Goal: Transaction & Acquisition: Purchase product/service

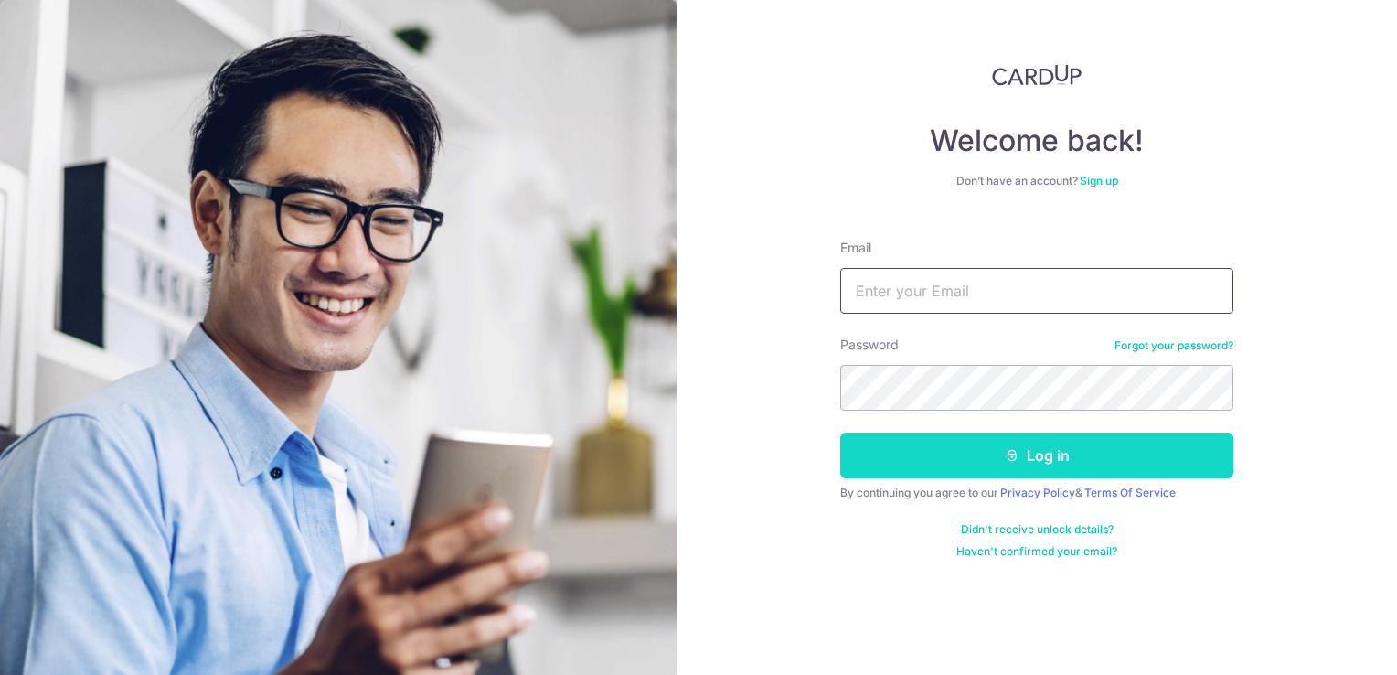
type input "Venitia_Toh@yahoo.com"
click at [1030, 464] on button "Log in" at bounding box center [1036, 455] width 393 height 46
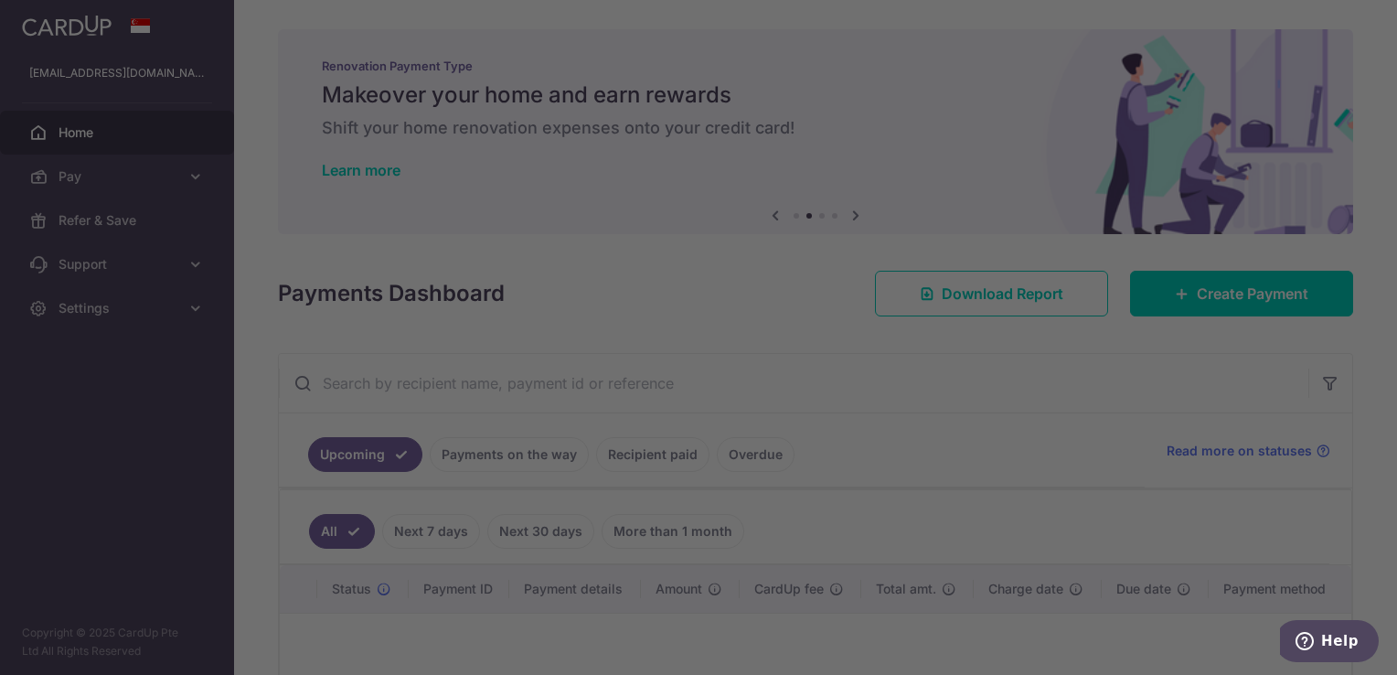
click at [977, 49] on div at bounding box center [705, 340] width 1411 height 681
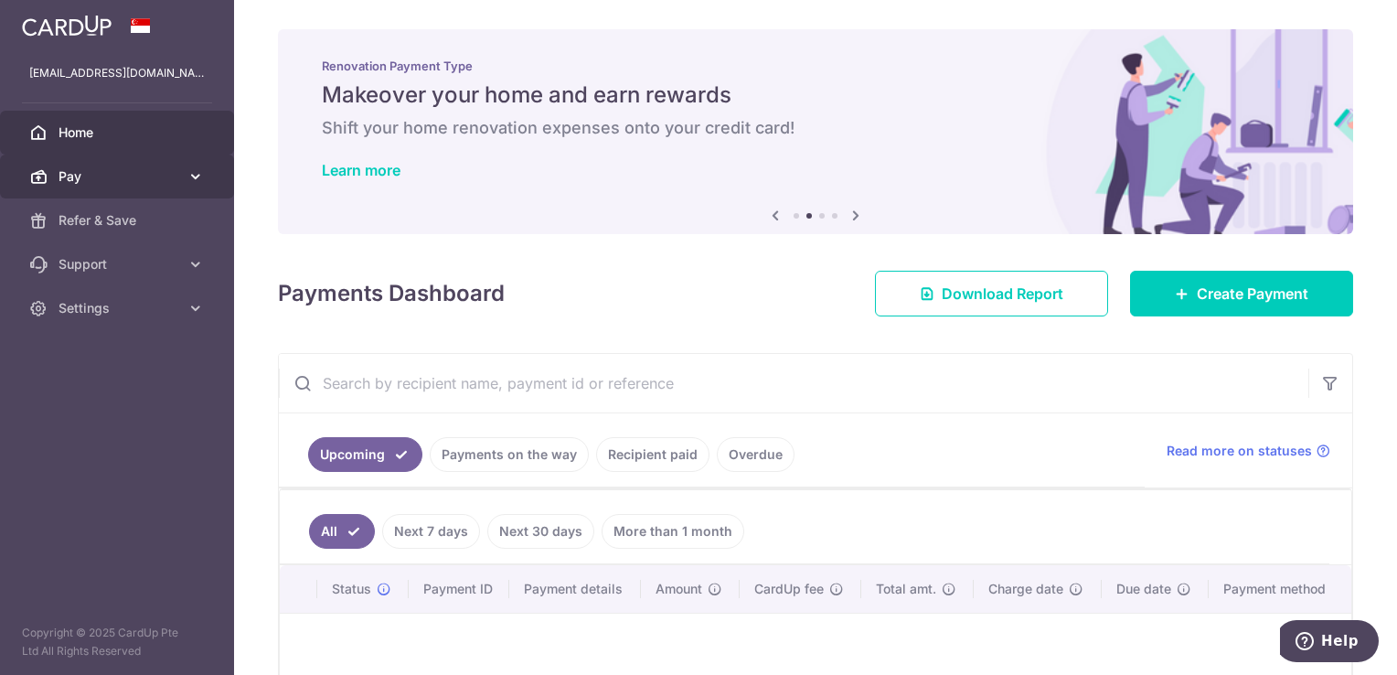
click at [193, 176] on icon at bounding box center [196, 176] width 18 height 18
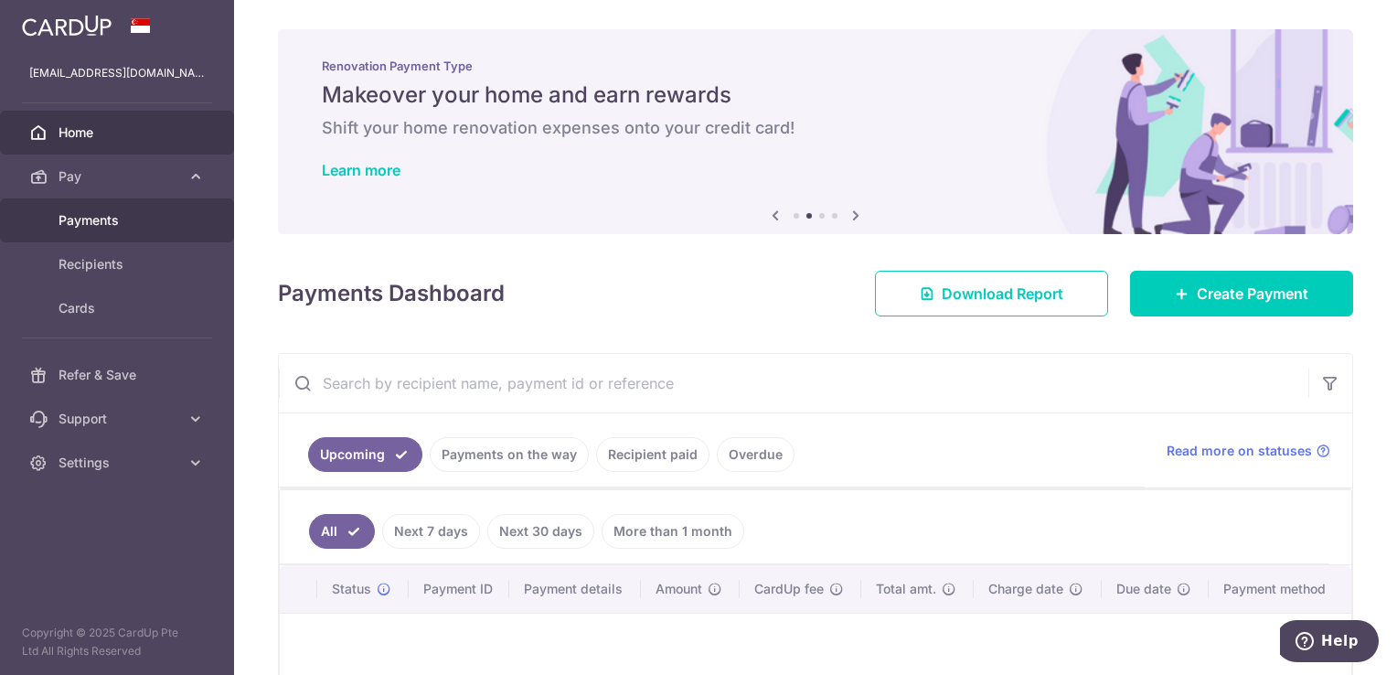
click at [148, 217] on span "Payments" at bounding box center [119, 220] width 121 height 18
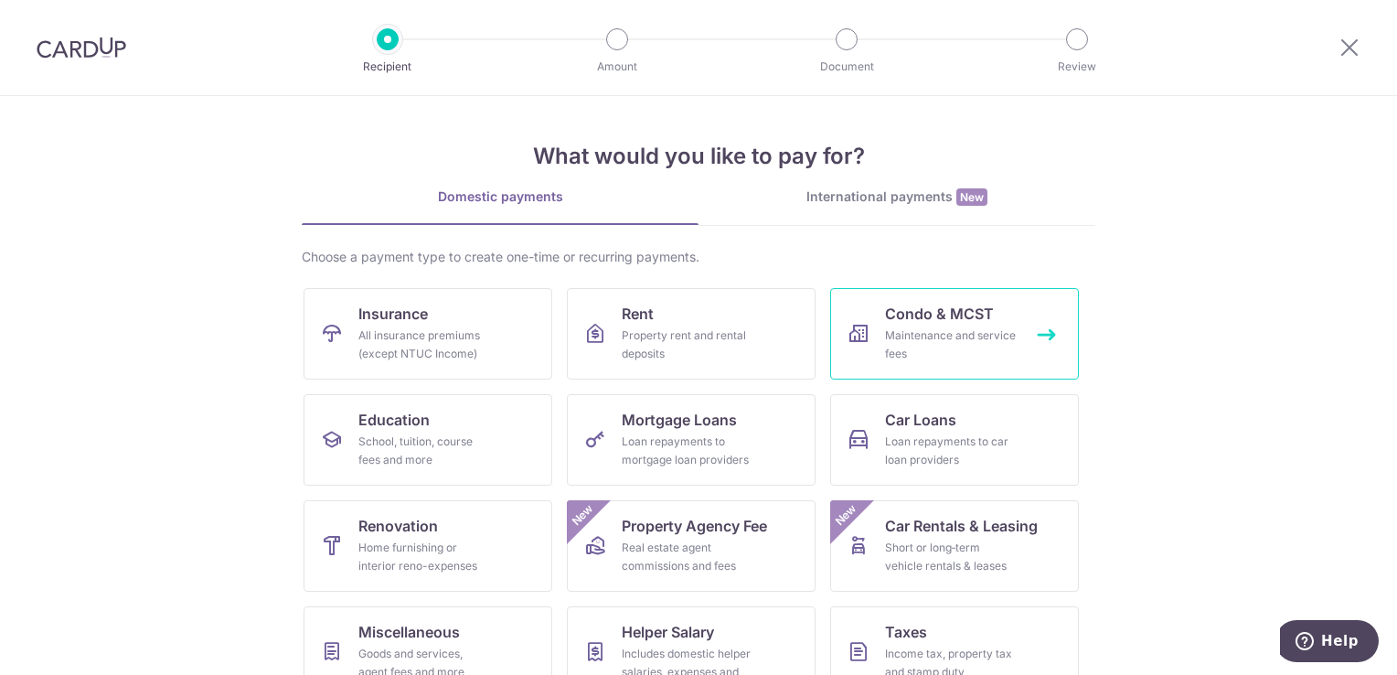
click at [944, 349] on div "Maintenance and service fees" at bounding box center [951, 344] width 132 height 37
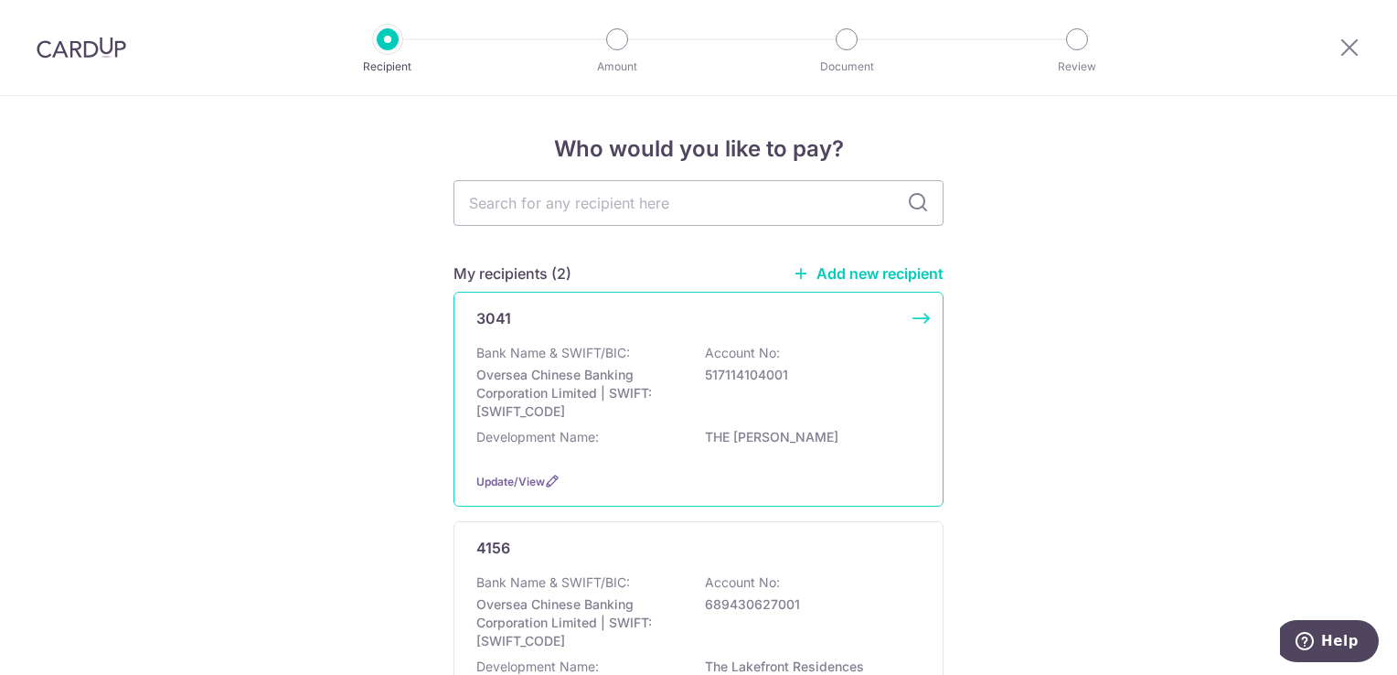
click at [824, 428] on p "THE CASSANDRA" at bounding box center [807, 437] width 205 height 18
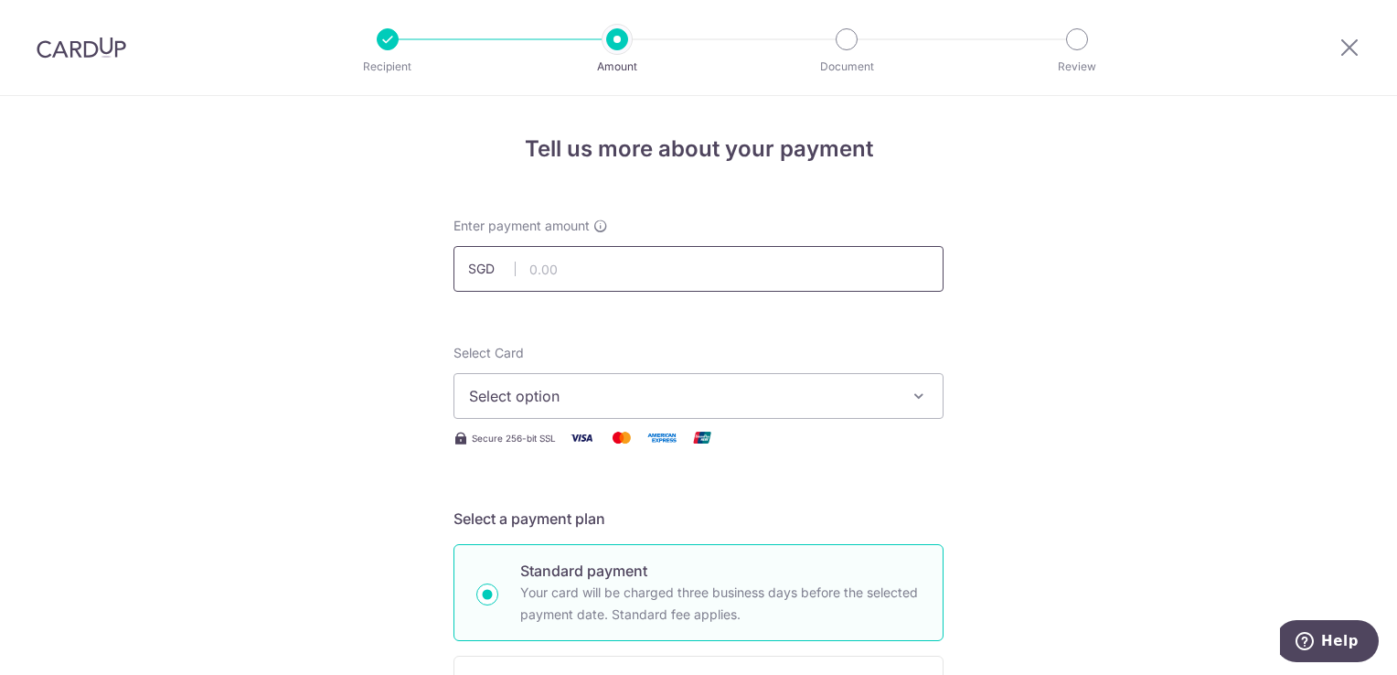
click at [625, 269] on input "text" at bounding box center [699, 269] width 490 height 46
type input "1,575.00"
click at [624, 400] on span "Select option" at bounding box center [682, 396] width 426 height 22
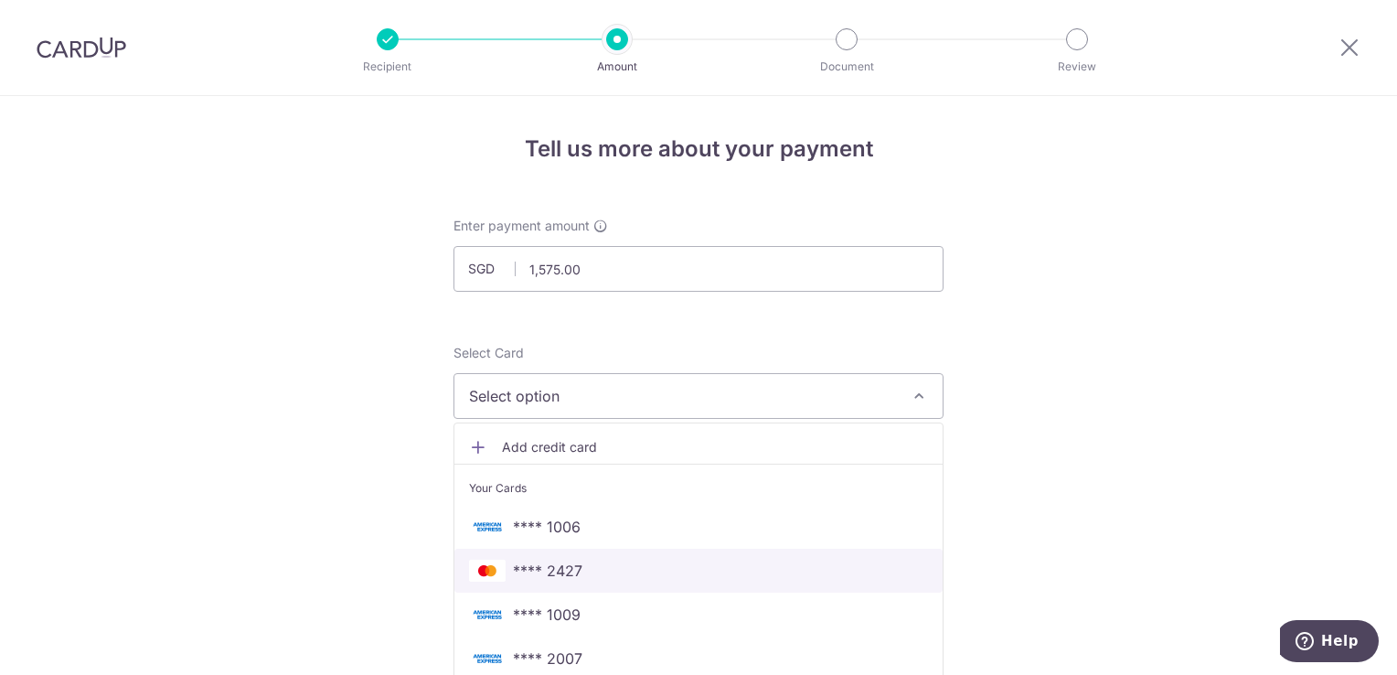
click at [680, 568] on span "**** 2427" at bounding box center [698, 571] width 459 height 22
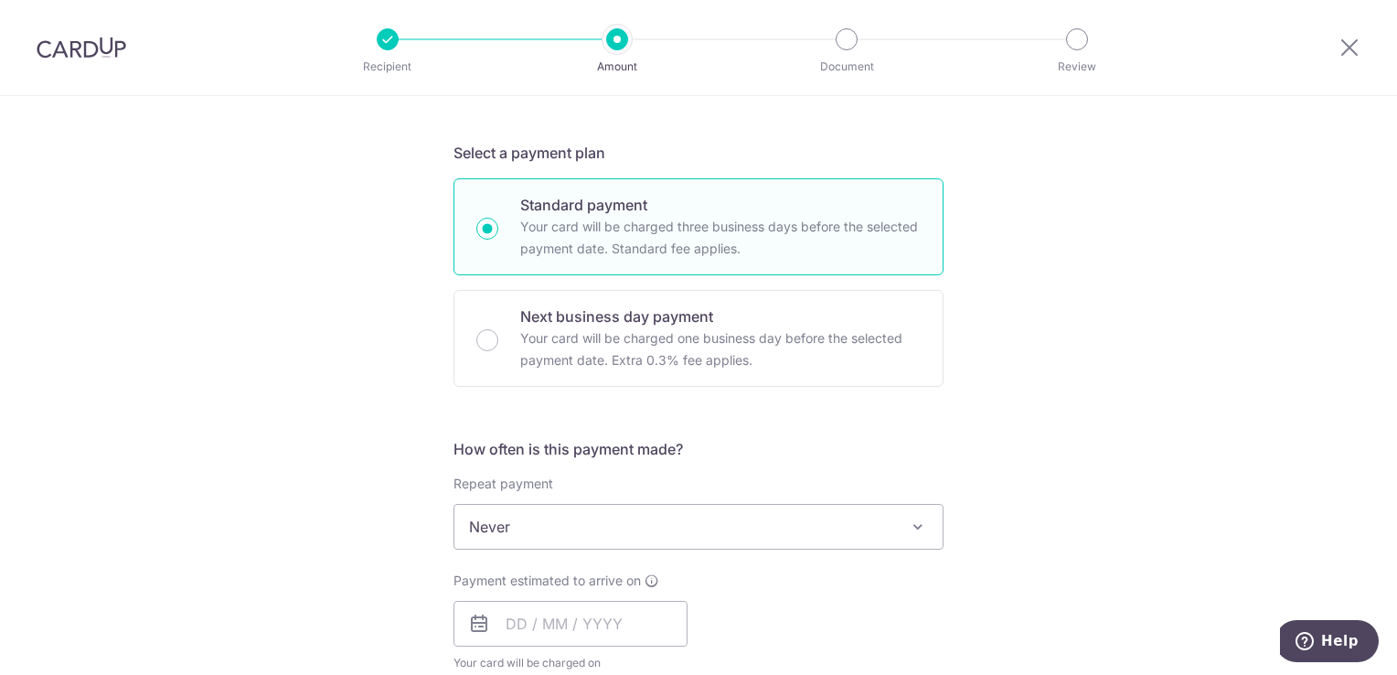
scroll to position [549, 0]
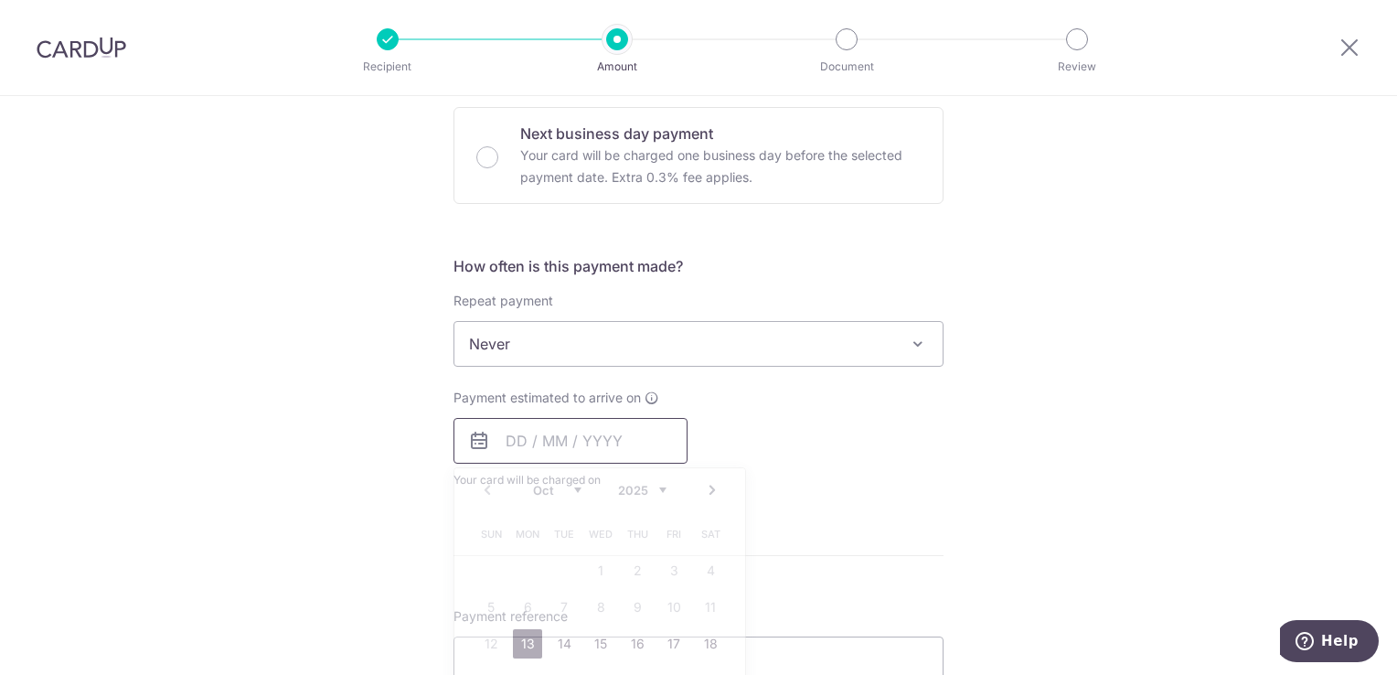
click at [566, 442] on input "text" at bounding box center [571, 441] width 234 height 46
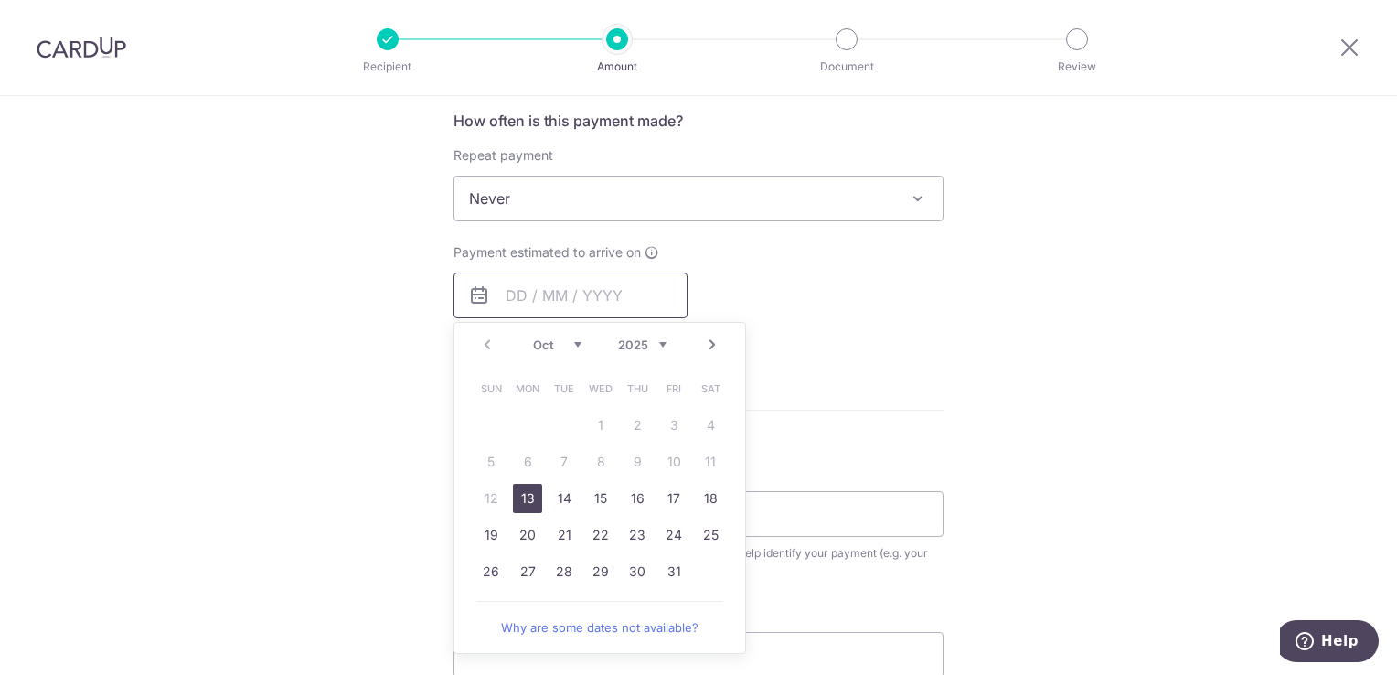
scroll to position [731, 0]
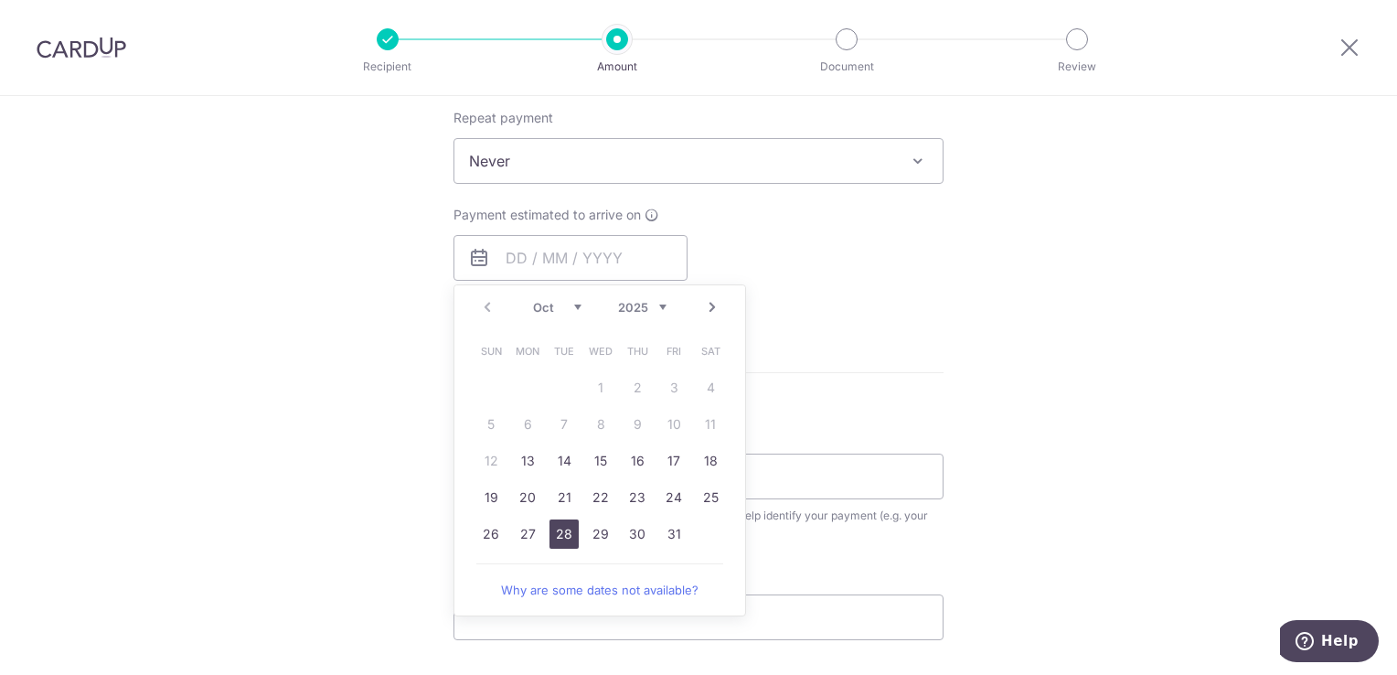
click at [559, 533] on link "28" at bounding box center [564, 533] width 29 height 29
type input "28/10/2025"
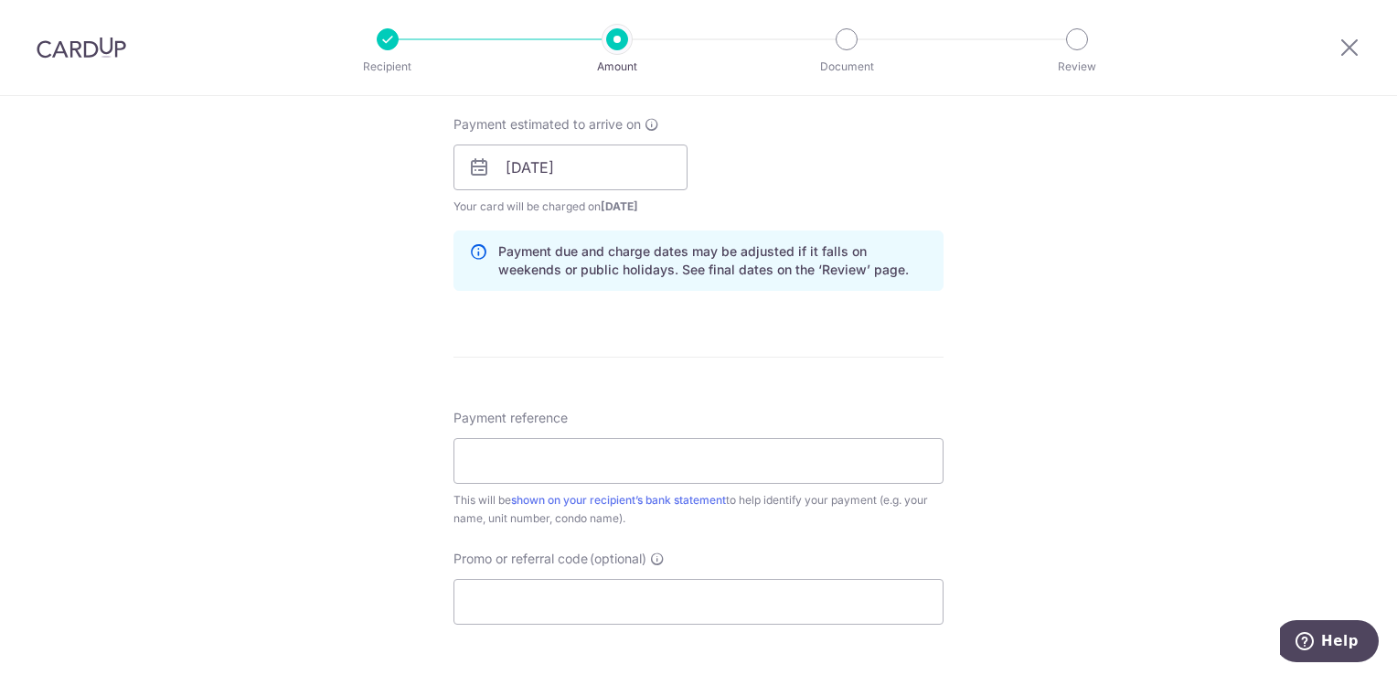
scroll to position [823, 0]
click at [581, 479] on input "Payment reference" at bounding box center [699, 460] width 490 height 46
type input "[DATE]"
click at [534, 602] on input "Promo or referral code (optional)" at bounding box center [699, 601] width 490 height 46
click at [362, 557] on div "Tell us more about your payment Enter payment amount SGD 1,575.00 1575.00 Selec…" at bounding box center [698, 137] width 1397 height 1729
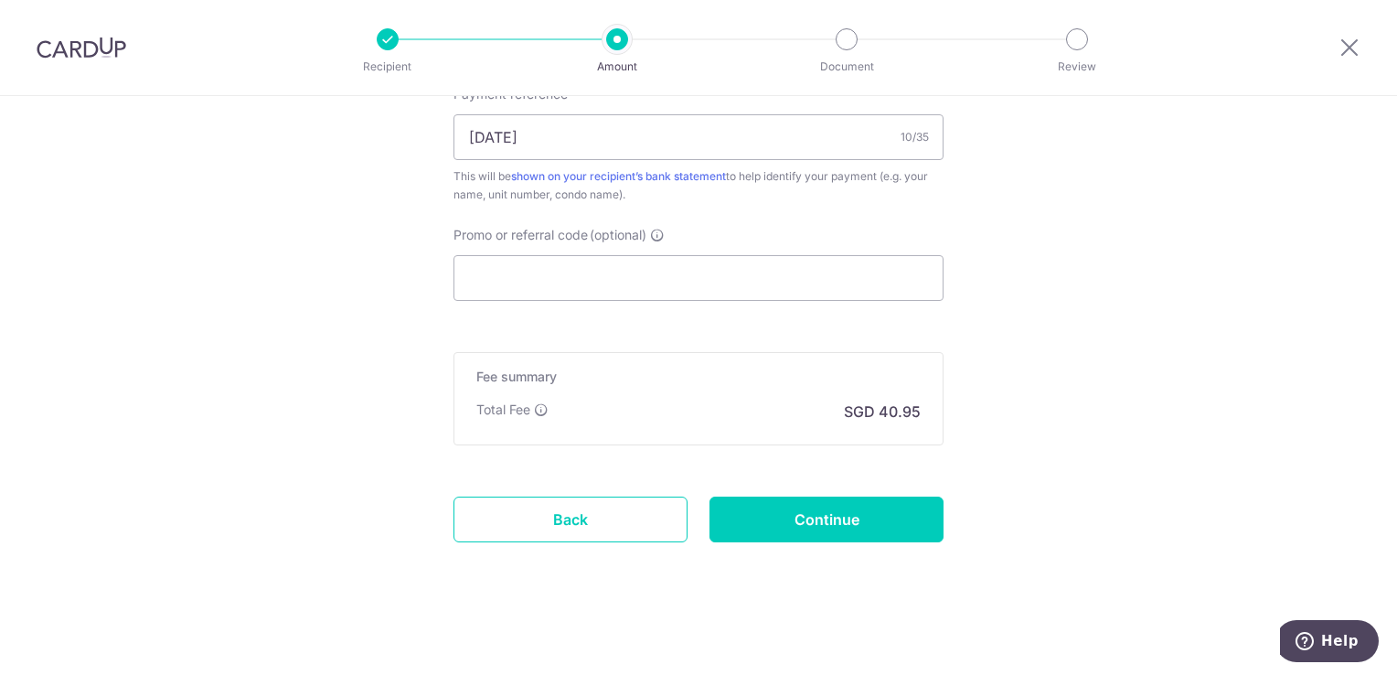
scroll to position [1148, 0]
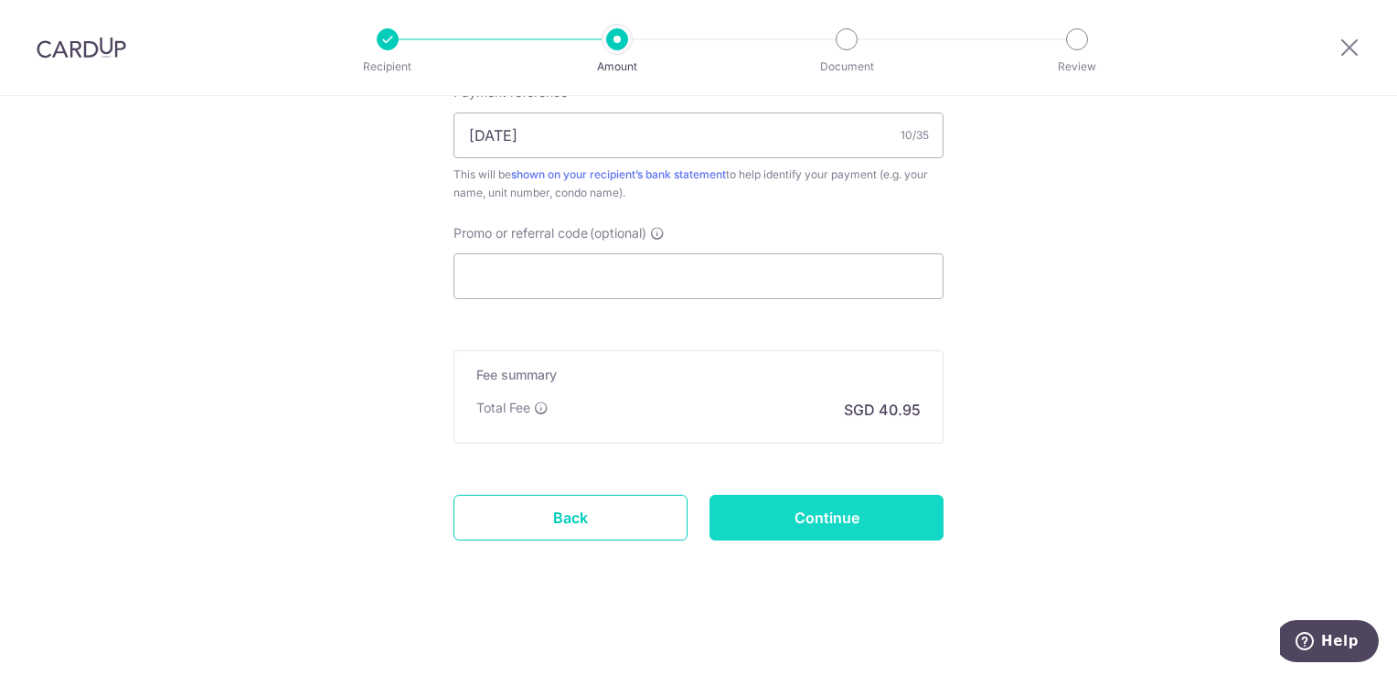
click at [817, 522] on input "Continue" at bounding box center [827, 518] width 234 height 46
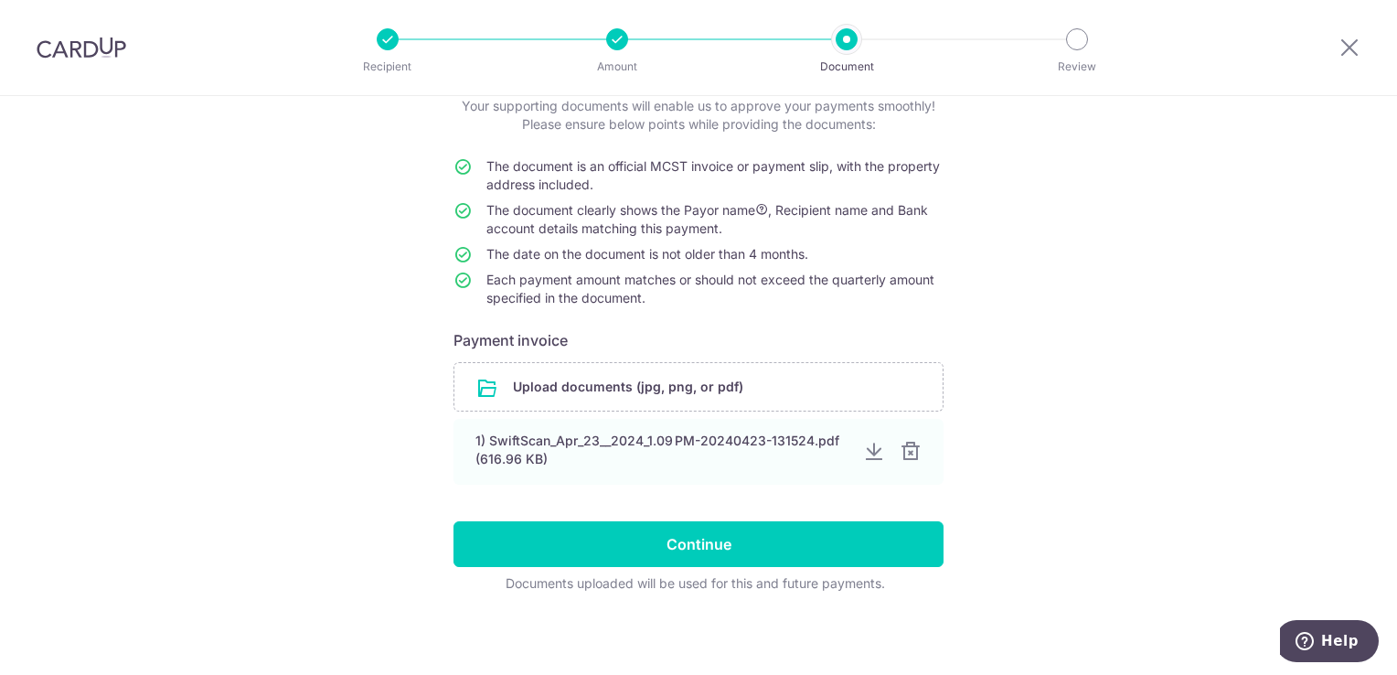
scroll to position [122, 0]
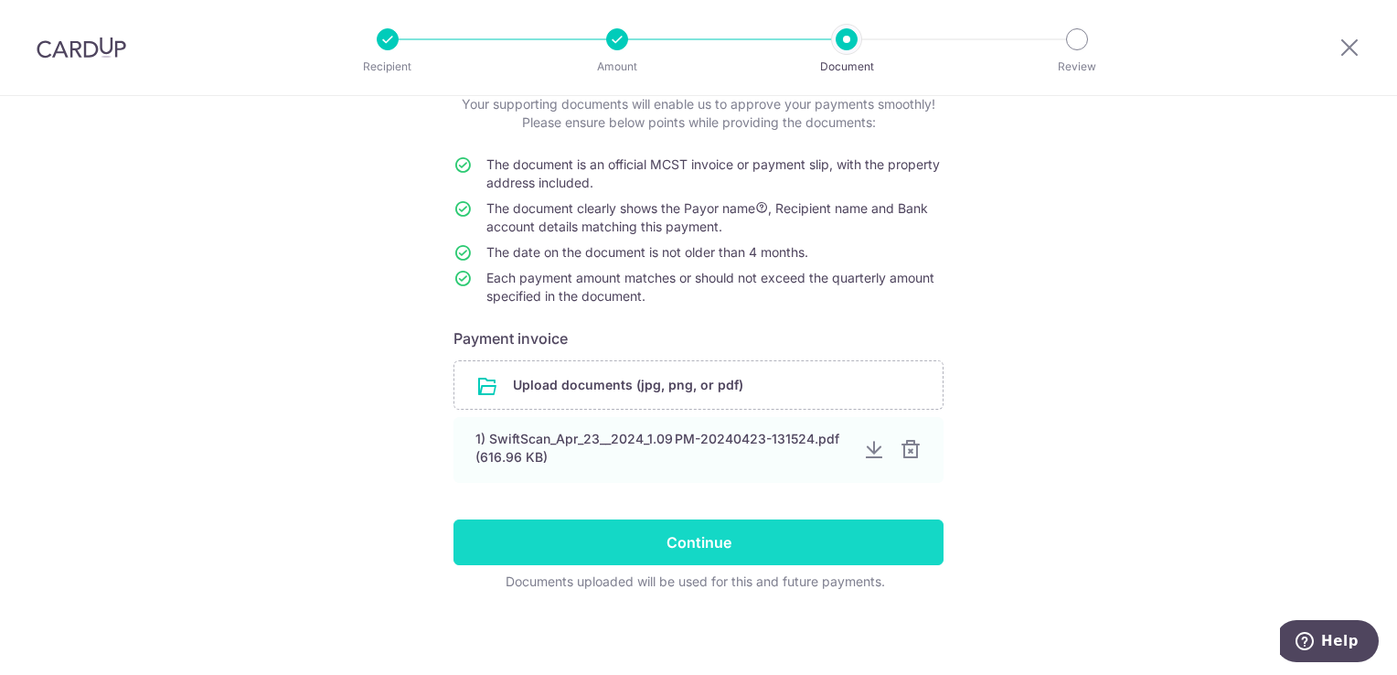
click at [770, 539] on input "Continue" at bounding box center [699, 542] width 490 height 46
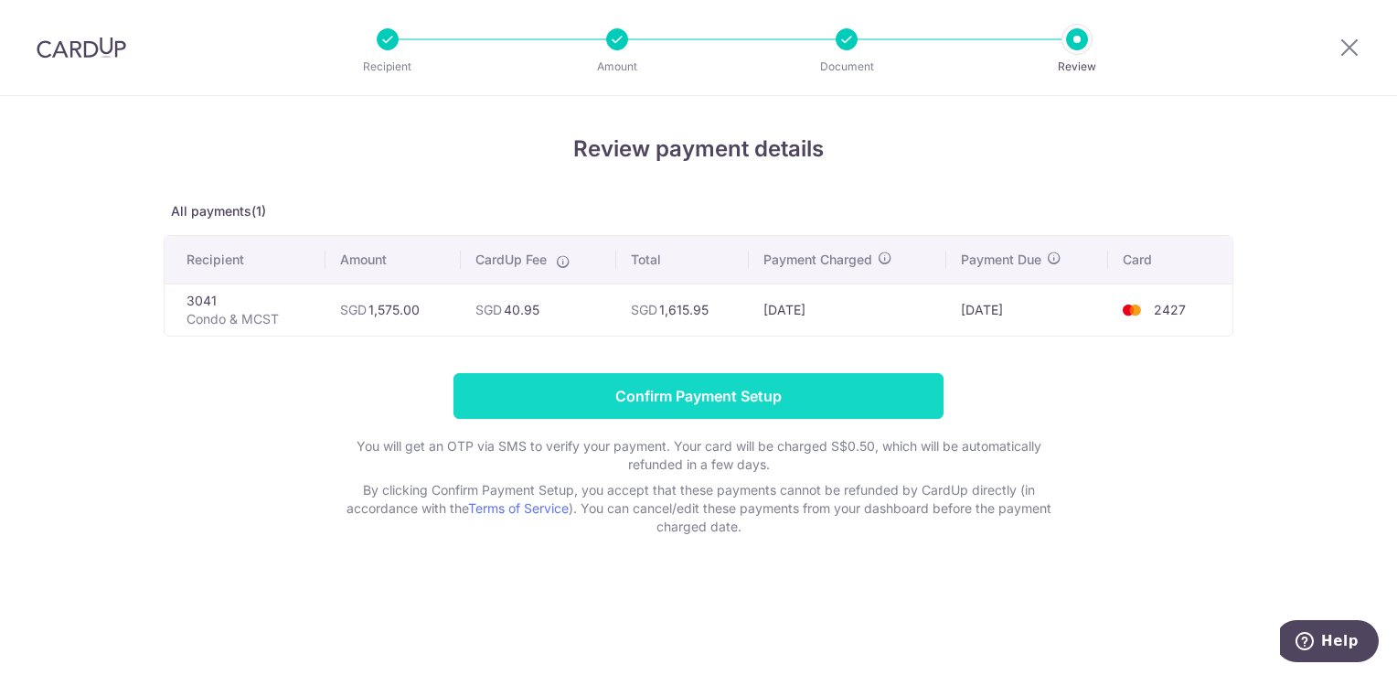
click at [710, 404] on input "Confirm Payment Setup" at bounding box center [699, 396] width 490 height 46
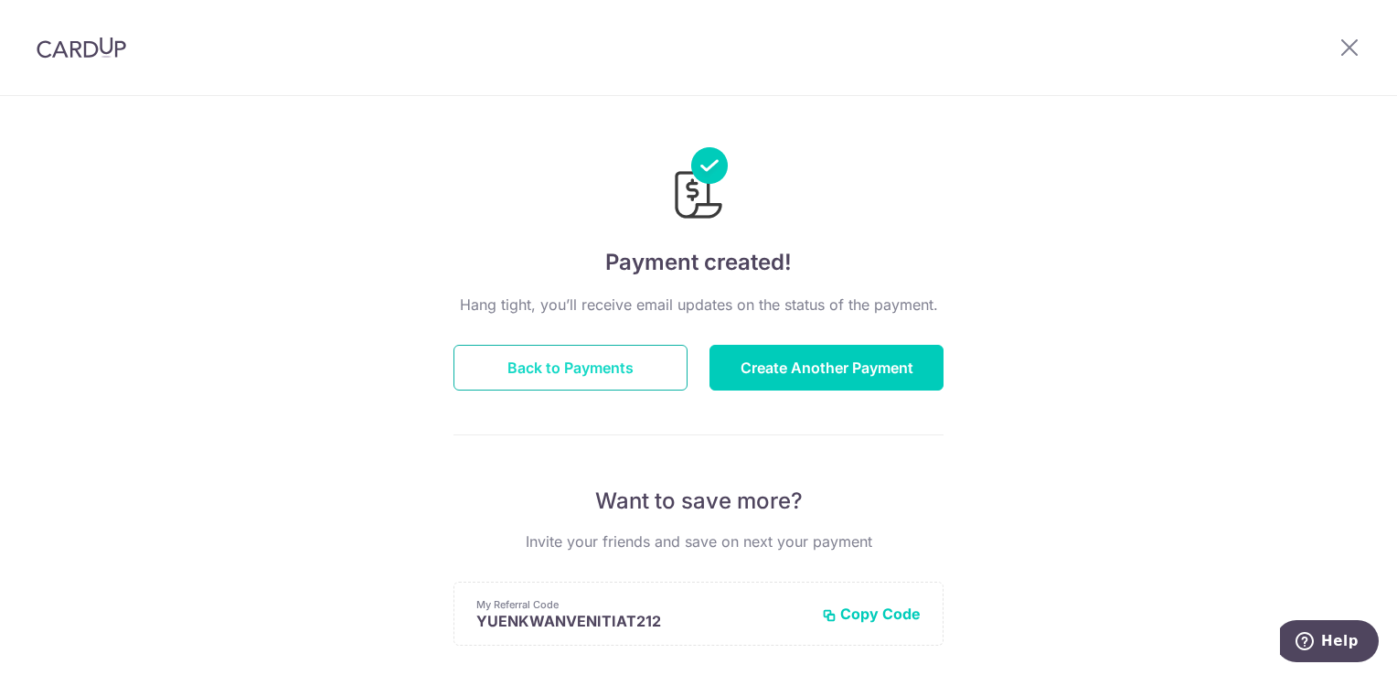
click at [580, 372] on button "Back to Payments" at bounding box center [571, 368] width 234 height 46
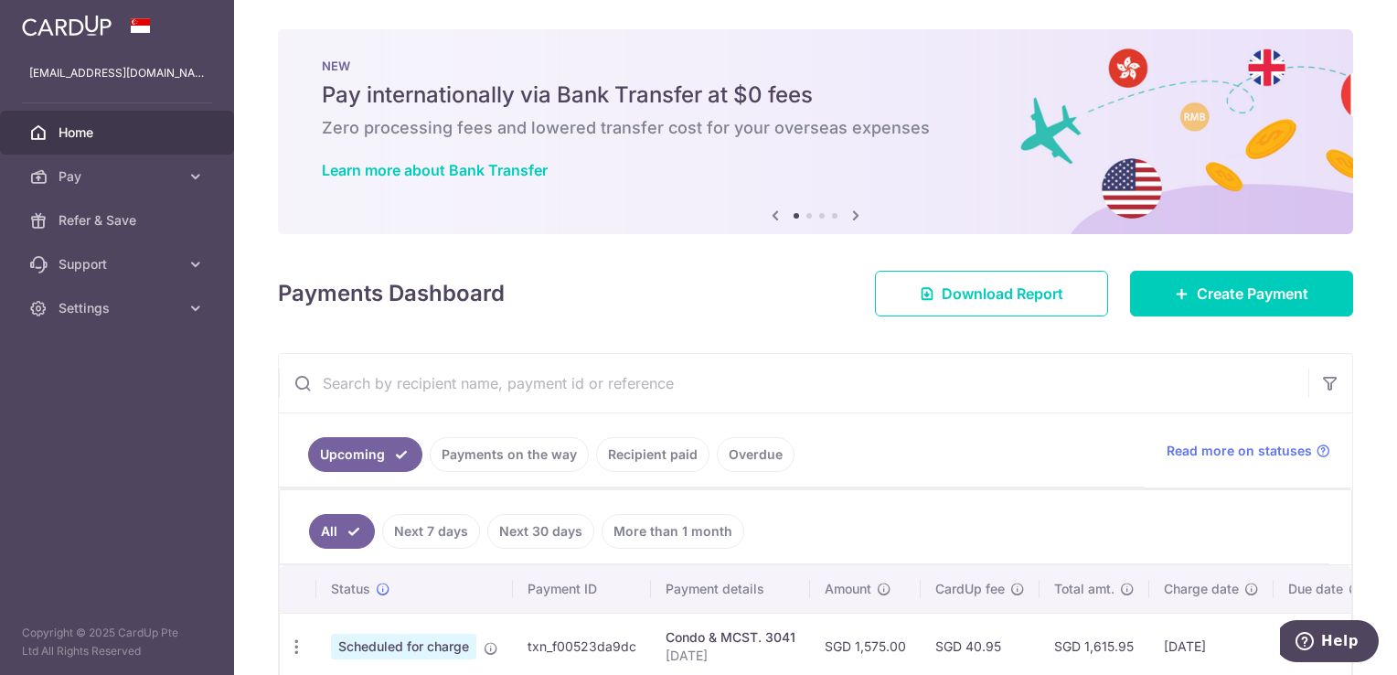
click at [107, 136] on span "Home" at bounding box center [119, 132] width 121 height 18
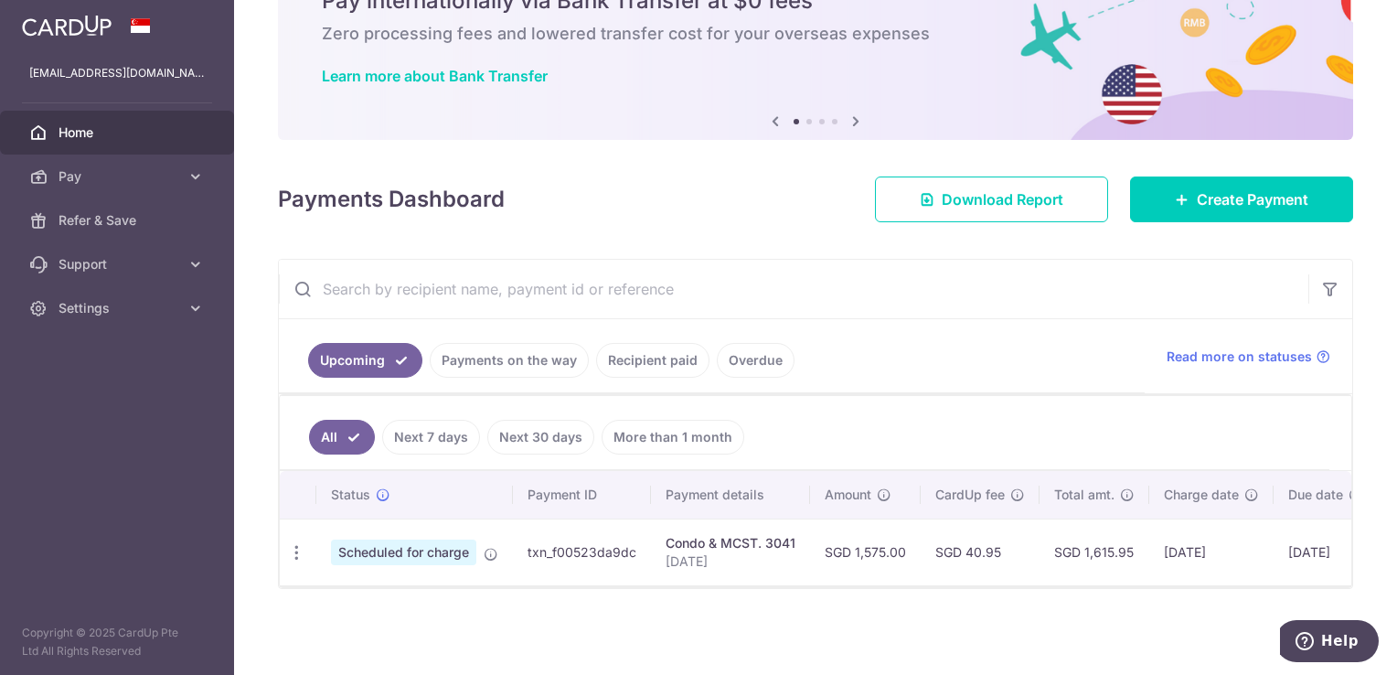
scroll to position [100, 0]
